Goal: Check status: Check status

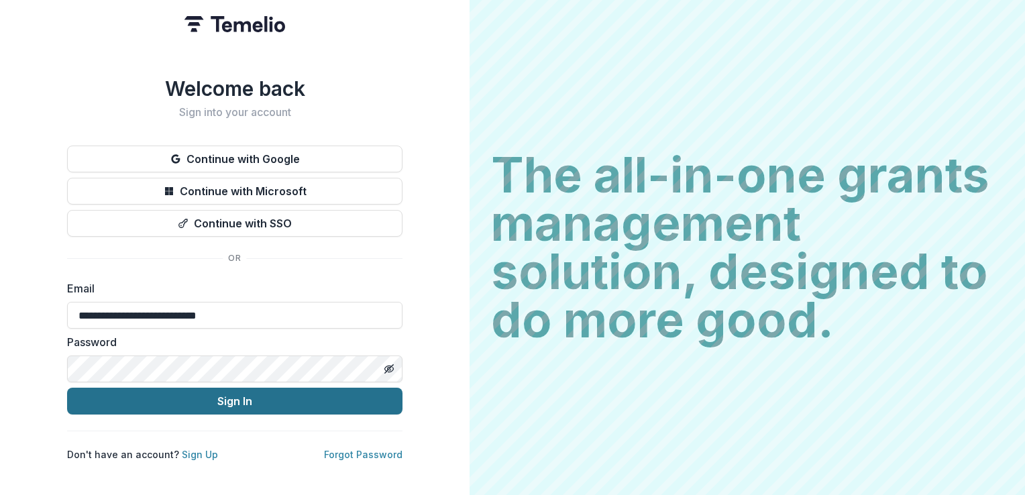
click at [188, 403] on button "Sign In" at bounding box center [235, 401] width 336 height 27
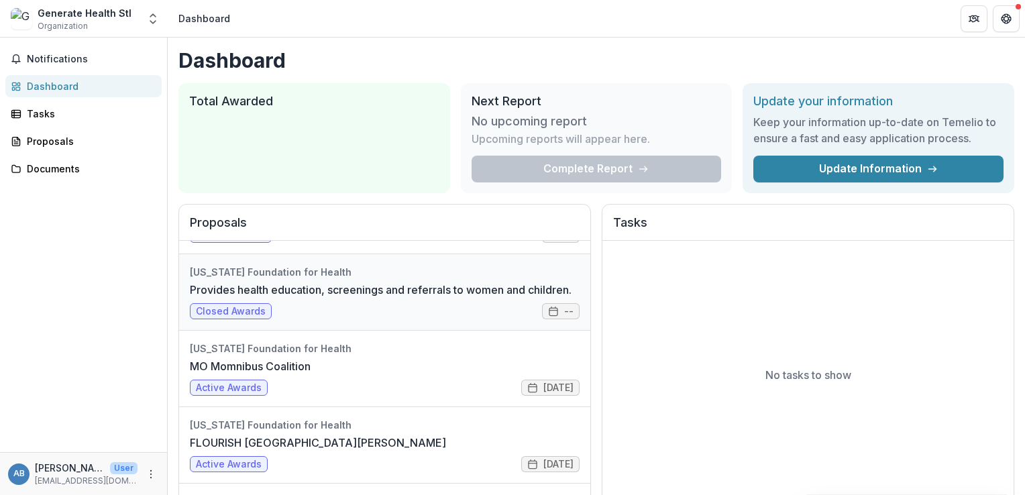
scroll to position [161, 0]
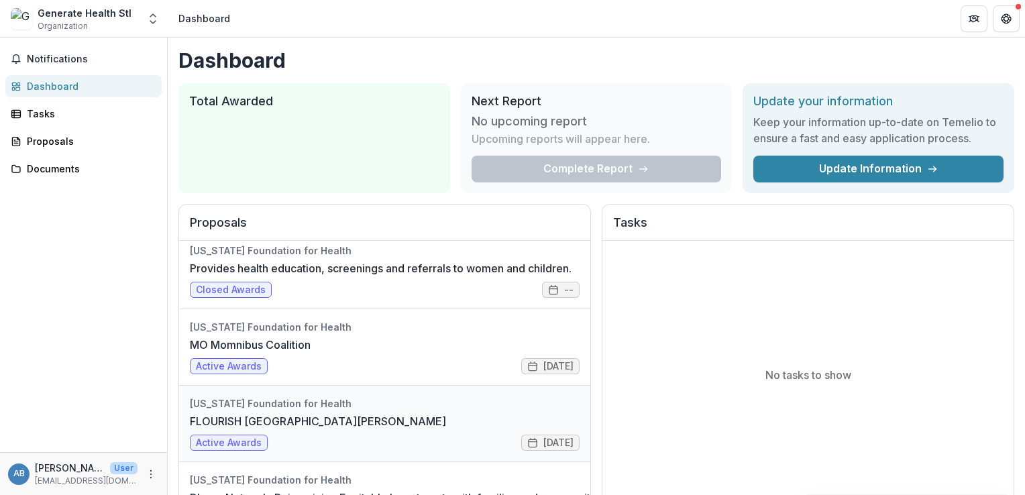
click at [272, 423] on link "FLOURISH [GEOGRAPHIC_DATA][PERSON_NAME]" at bounding box center [318, 421] width 256 height 16
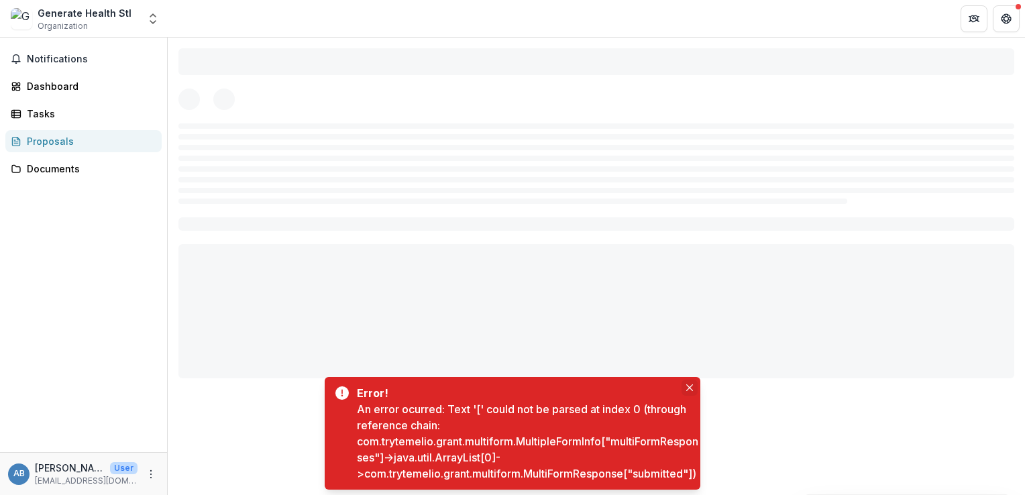
click at [688, 385] on icon "Close" at bounding box center [690, 388] width 7 height 7
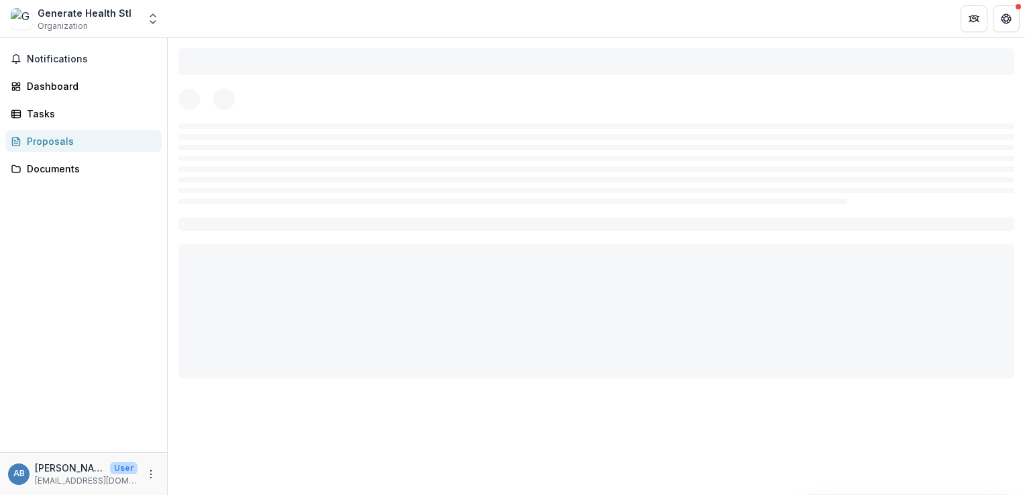
click at [33, 145] on div "Proposals" at bounding box center [89, 141] width 124 height 14
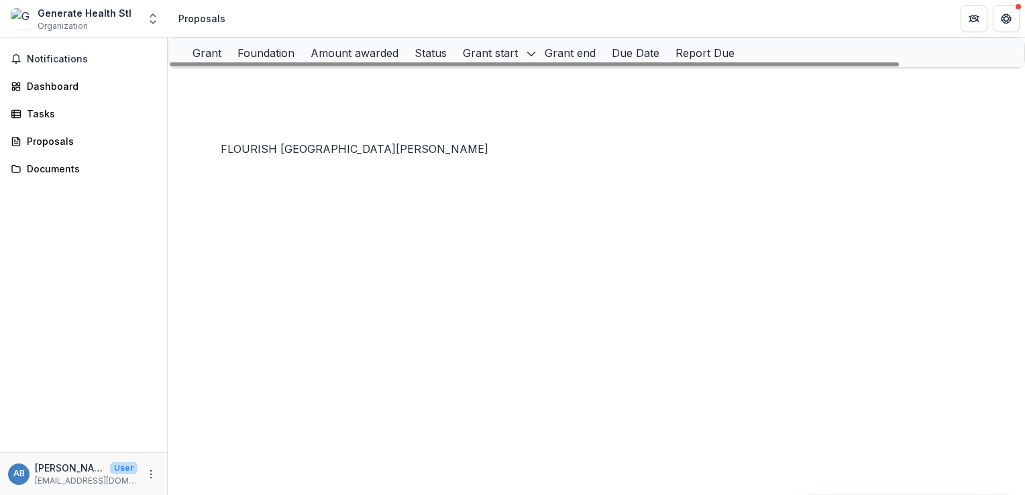
click at [317, 119] on div "FLOURISH [GEOGRAPHIC_DATA][PERSON_NAME]" at bounding box center [286, 111] width 152 height 29
click at [285, 117] on link "FLOURISH [GEOGRAPHIC_DATA][PERSON_NAME]" at bounding box center [320, 110] width 221 height 11
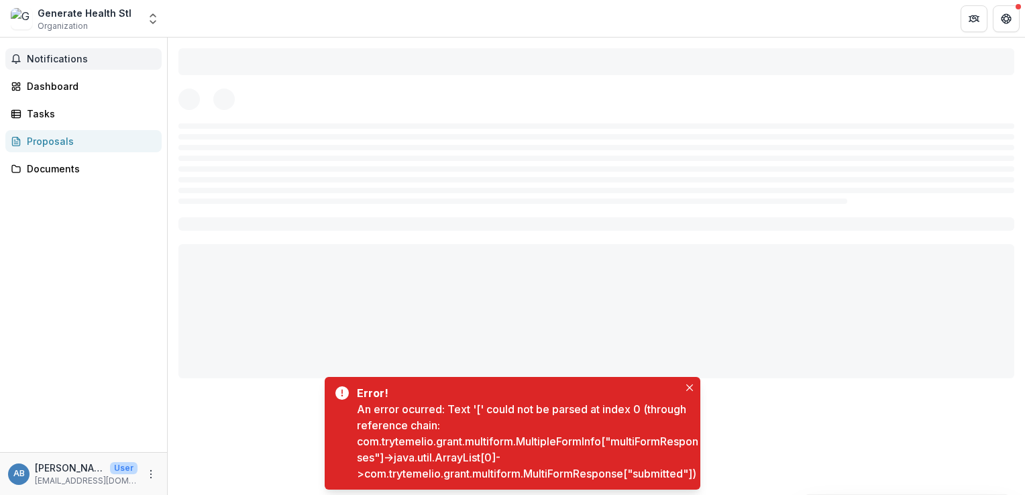
click at [86, 60] on span "Notifications" at bounding box center [92, 59] width 130 height 11
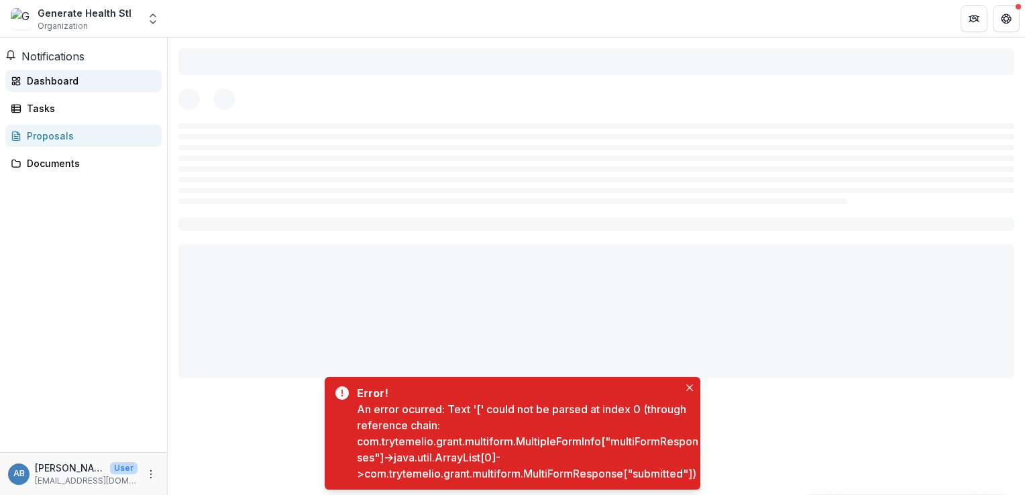
click at [72, 79] on div "Dashboard" at bounding box center [89, 81] width 124 height 14
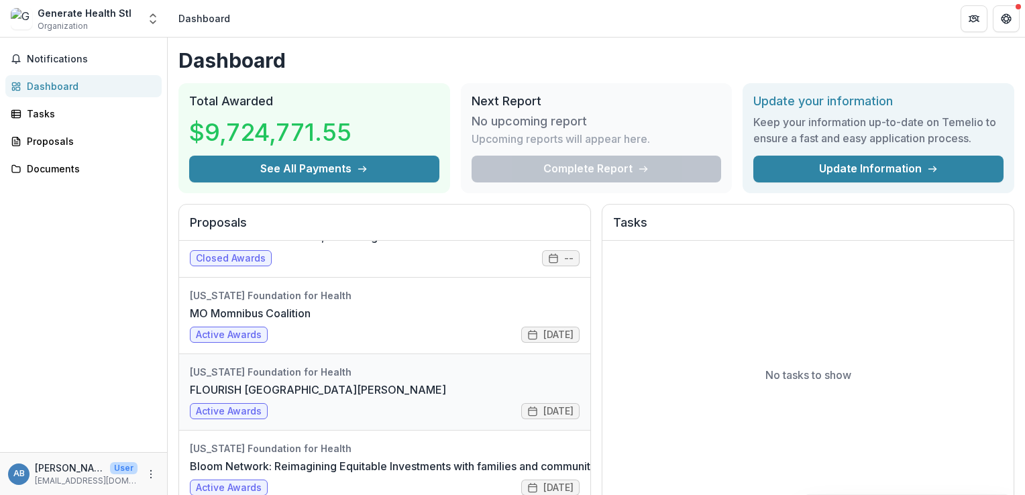
scroll to position [213, 0]
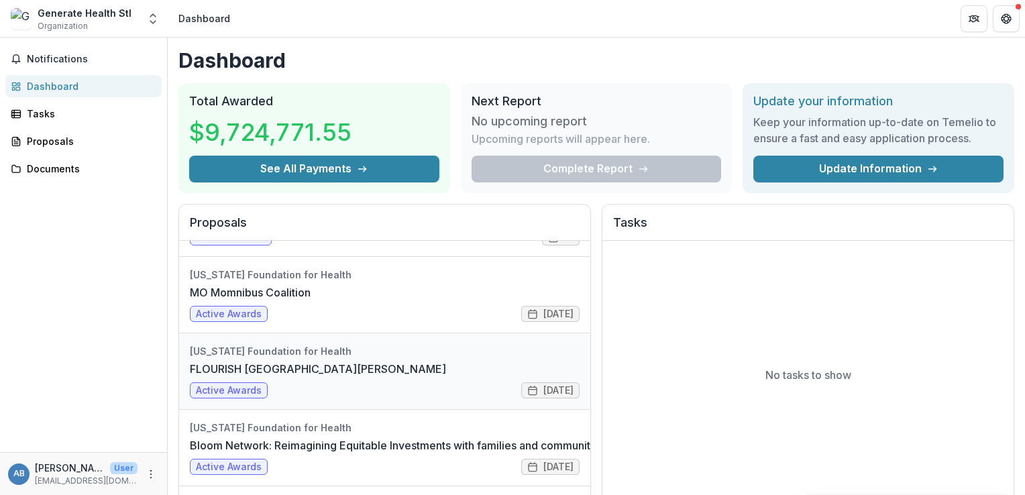
click at [354, 377] on link "FLOURISH [GEOGRAPHIC_DATA][PERSON_NAME]" at bounding box center [318, 369] width 256 height 16
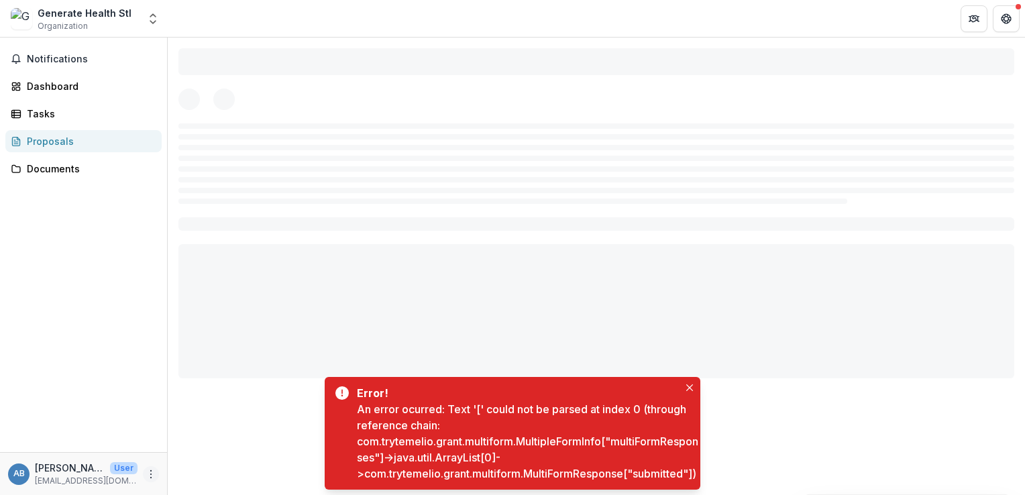
click at [150, 469] on icon "More" at bounding box center [151, 474] width 11 height 11
click at [194, 468] on button "Logout" at bounding box center [240, 468] width 144 height 22
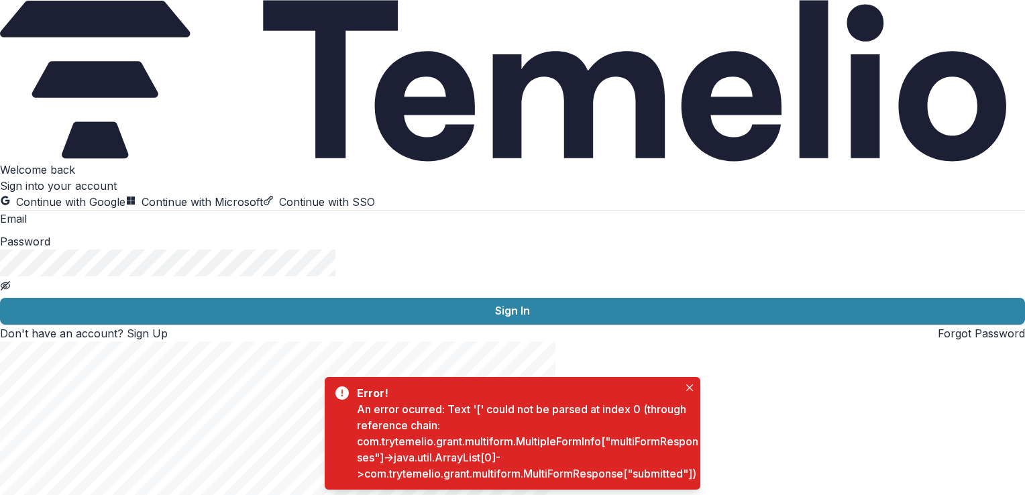
type input "**********"
